Goal: Information Seeking & Learning: Learn about a topic

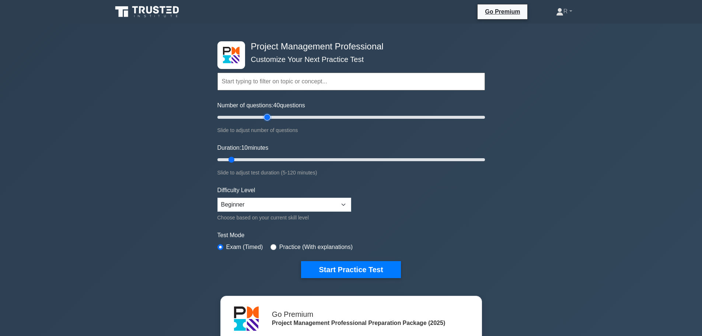
drag, startPoint x: 229, startPoint y: 116, endPoint x: 266, endPoint y: 119, distance: 37.0
type input "40"
click at [266, 119] on input "Number of questions: 40 questions" at bounding box center [352, 117] width 268 height 9
drag, startPoint x: 233, startPoint y: 158, endPoint x: 338, endPoint y: 160, distance: 105.1
type input "55"
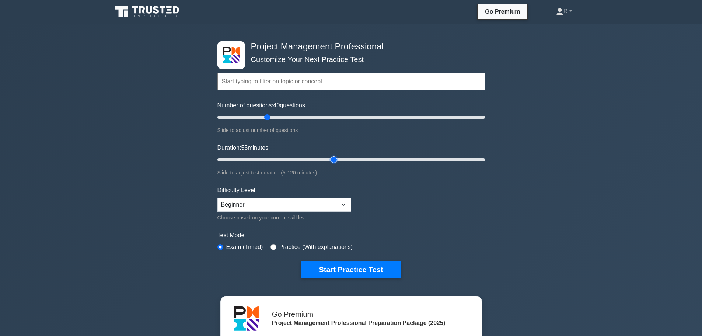
click at [338, 160] on input "Duration: 55 minutes" at bounding box center [352, 159] width 268 height 9
click at [332, 207] on select "Beginner Intermediate Expert" at bounding box center [285, 205] width 134 height 14
click at [218, 198] on select "Beginner Intermediate Expert" at bounding box center [285, 205] width 134 height 14
drag, startPoint x: 324, startPoint y: 205, endPoint x: 320, endPoint y: 209, distance: 5.7
click at [324, 205] on select "Beginner Intermediate Expert" at bounding box center [285, 205] width 134 height 14
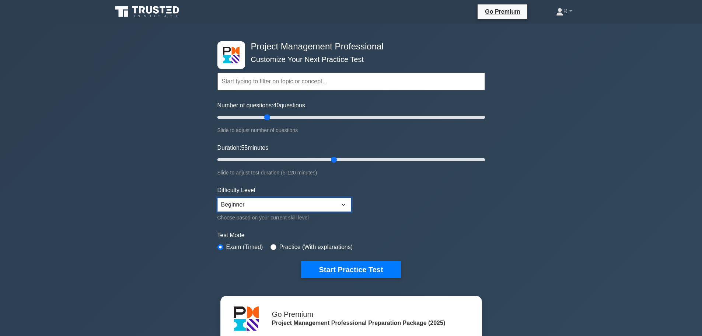
select select "intermediate"
click at [218, 198] on select "Beginner Intermediate Expert" at bounding box center [285, 205] width 134 height 14
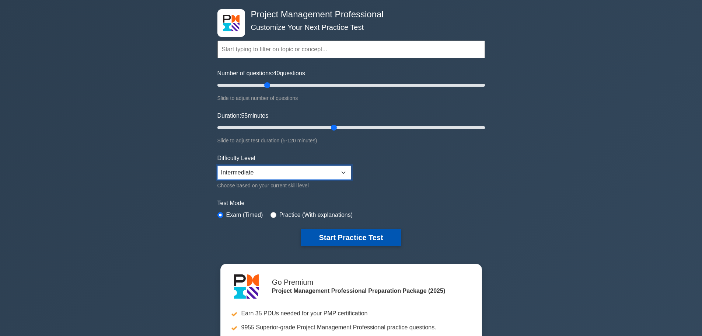
scroll to position [74, 0]
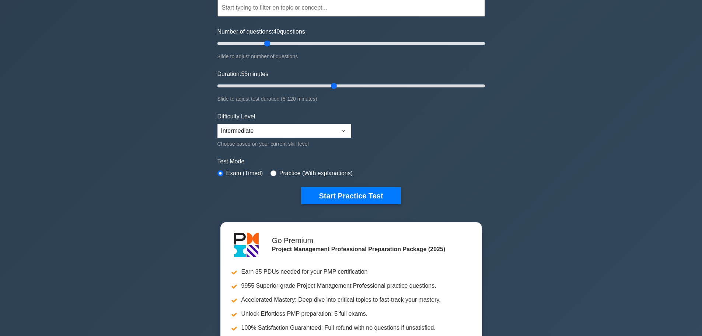
click at [368, 206] on div "Project Management Professional Customize Your Next Practice Test Topics Scope …" at bounding box center [351, 86] width 277 height 272
click at [367, 194] on button "Start Practice Test" at bounding box center [351, 195] width 100 height 17
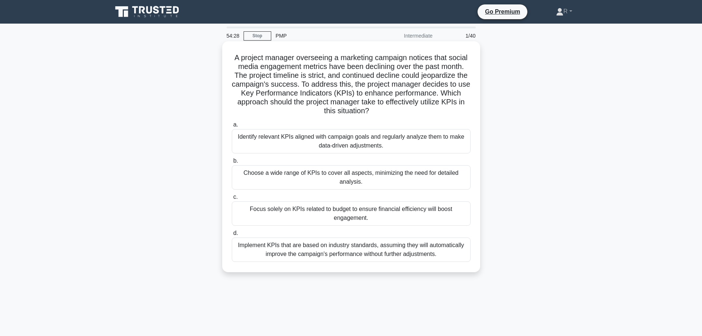
click at [325, 144] on div "Identify relevant KPIs aligned with campaign goals and regularly analyze them t…" at bounding box center [351, 141] width 239 height 24
click at [232, 127] on input "a. Identify relevant KPIs aligned with campaign goals and regularly analyze the…" at bounding box center [232, 124] width 0 height 5
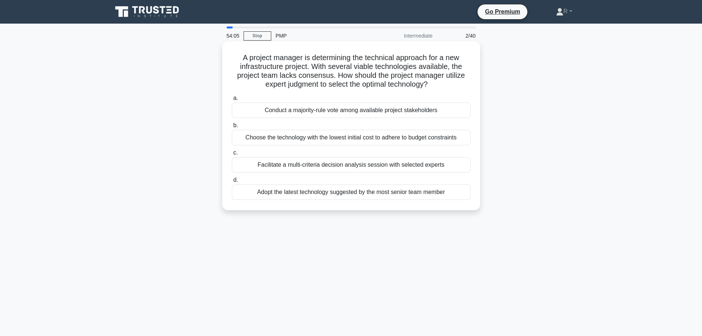
click at [338, 166] on div "Facilitate a multi-criteria decision analysis session with selected experts" at bounding box center [351, 164] width 239 height 15
click at [232, 155] on input "c. Facilitate a multi-criteria decision analysis session with selected experts" at bounding box center [232, 152] width 0 height 5
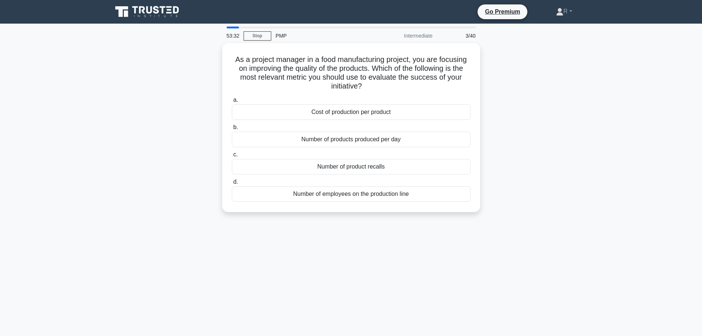
click at [338, 166] on div "Number of product recalls" at bounding box center [351, 166] width 239 height 15
click at [232, 157] on input "c. Number of product recalls" at bounding box center [232, 154] width 0 height 5
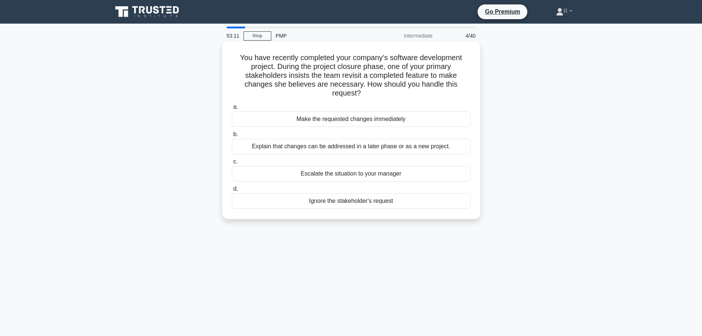
click at [339, 148] on div "Explain that changes can be addressed in a later phase or as a new project." at bounding box center [351, 146] width 239 height 15
click at [232, 137] on input "b. Explain that changes can be addressed in a later phase or as a new project." at bounding box center [232, 134] width 0 height 5
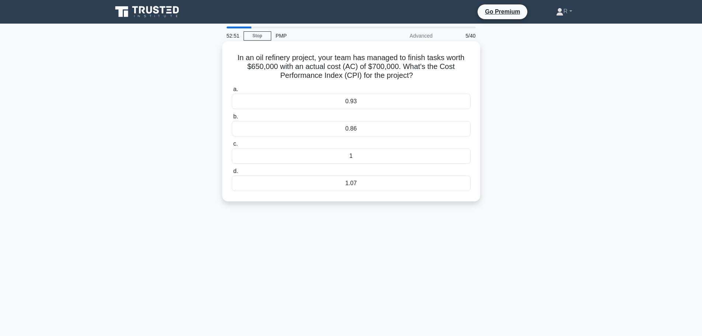
click at [373, 184] on div "1.07" at bounding box center [351, 183] width 239 height 15
click at [232, 174] on input "d. 1.07" at bounding box center [232, 171] width 0 height 5
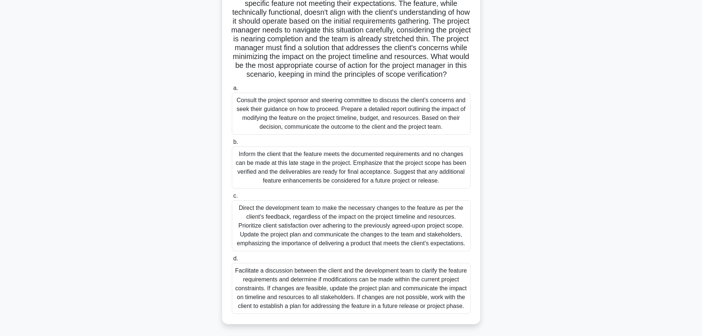
scroll to position [92, 0]
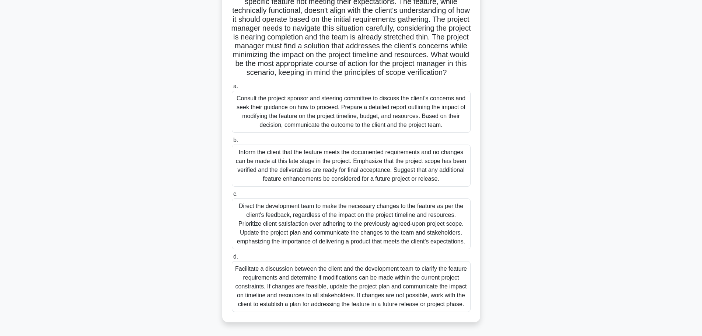
click at [404, 116] on div "Consult the project sponsor and steering committee to discuss the client's conc…" at bounding box center [351, 112] width 239 height 42
click at [232, 89] on input "a. Consult the project sponsor and steering committee to discuss the client's c…" at bounding box center [232, 86] width 0 height 5
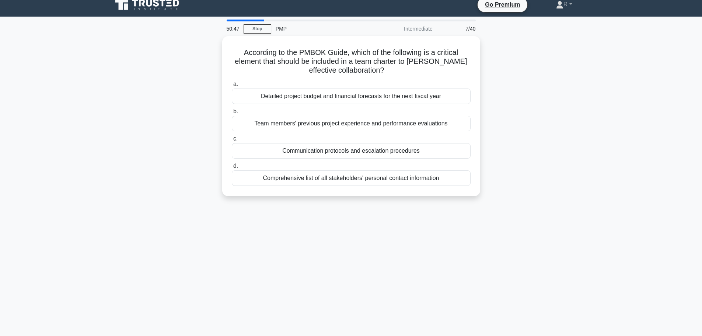
scroll to position [0, 0]
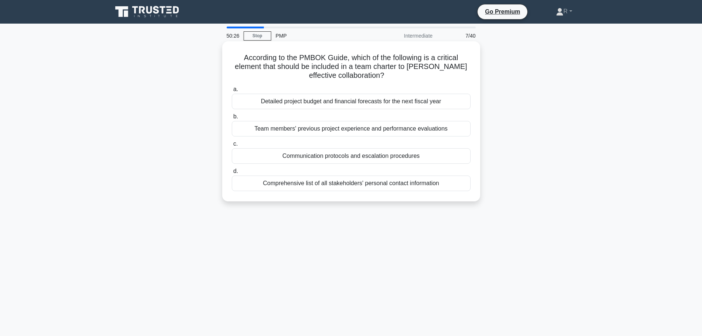
click at [420, 185] on div "Comprehensive list of all stakeholders' personal contact information" at bounding box center [351, 183] width 239 height 15
click at [232, 174] on input "d. Comprehensive list of all stakeholders' personal contact information" at bounding box center [232, 171] width 0 height 5
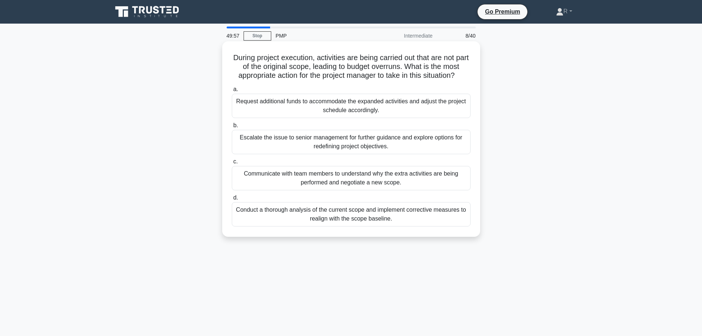
click at [344, 217] on div "Conduct a thorough analysis of the current scope and implement corrective measu…" at bounding box center [351, 214] width 239 height 24
click at [232, 200] on input "d. Conduct a thorough analysis of the current scope and implement corrective me…" at bounding box center [232, 197] width 0 height 5
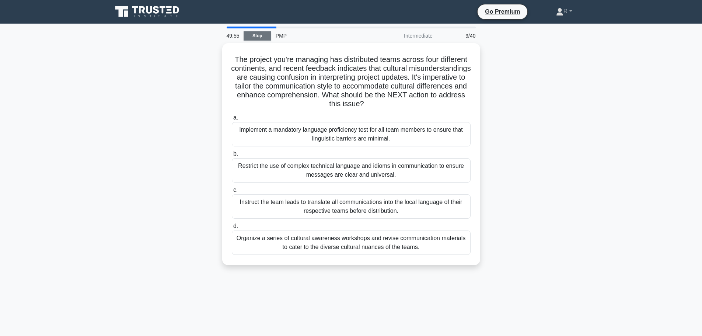
click at [263, 35] on link "Stop" at bounding box center [258, 35] width 28 height 9
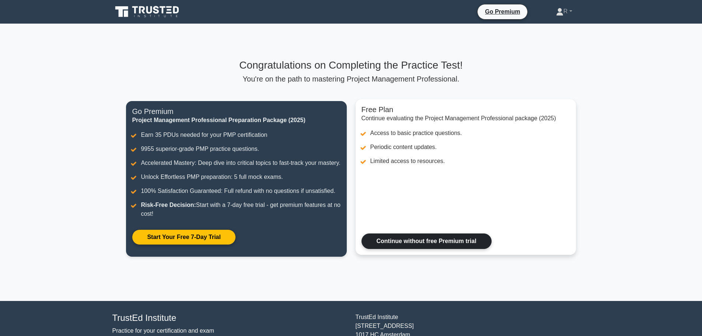
click at [411, 246] on link "Continue without free Premium trial" at bounding box center [427, 240] width 130 height 15
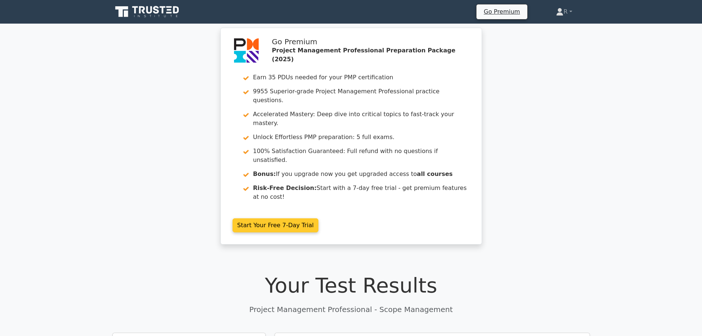
click at [274, 218] on link "Start Your Free 7-Day Trial" at bounding box center [276, 225] width 86 height 14
